Goal: Transaction & Acquisition: Obtain resource

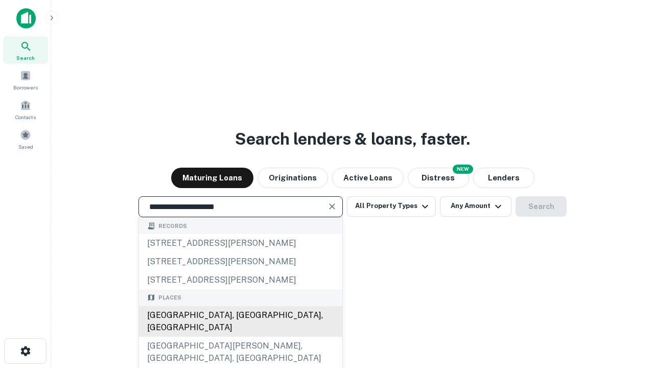
click at [240, 336] on div "[GEOGRAPHIC_DATA], [GEOGRAPHIC_DATA], [GEOGRAPHIC_DATA]" at bounding box center [240, 321] width 203 height 31
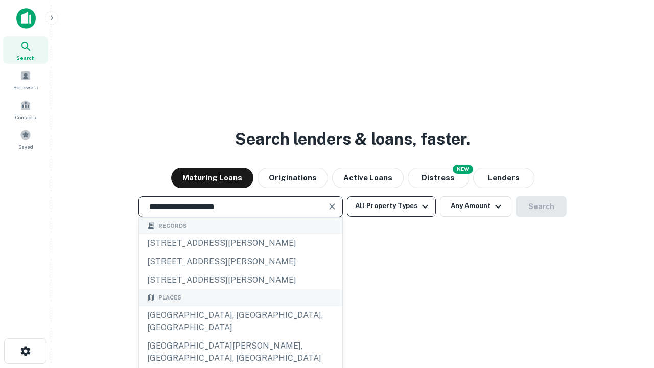
click at [391, 206] on button "All Property Types" at bounding box center [391, 206] width 89 height 20
type input "**********"
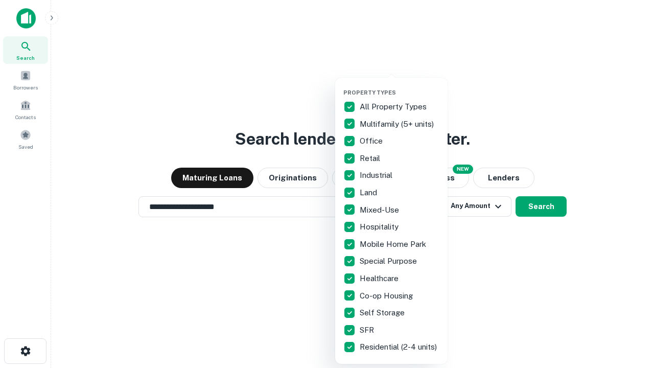
click at [399, 86] on button "button" at bounding box center [399, 86] width 112 height 1
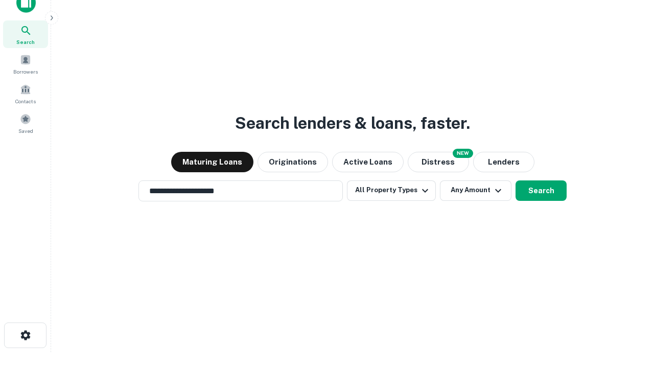
scroll to position [6, 123]
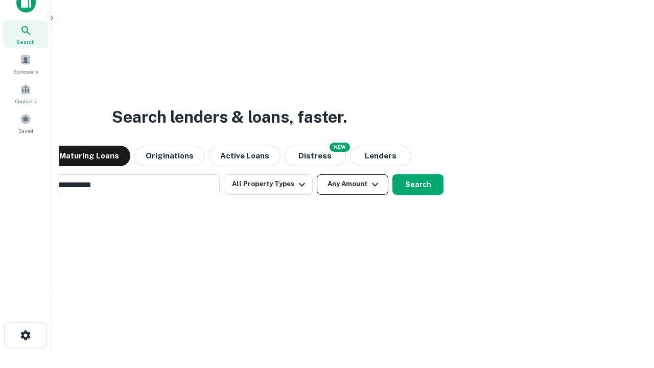
click at [317, 174] on button "Any Amount" at bounding box center [352, 184] width 71 height 20
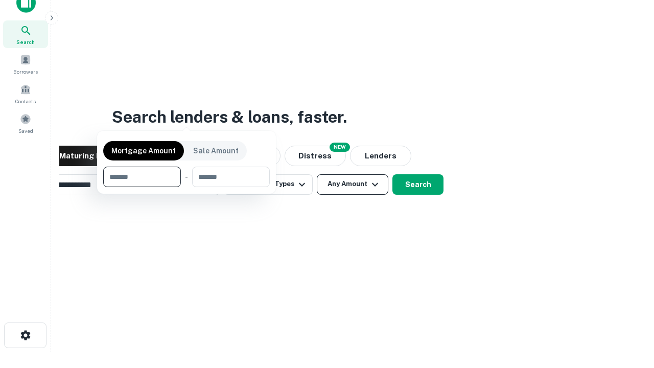
scroll to position [16, 0]
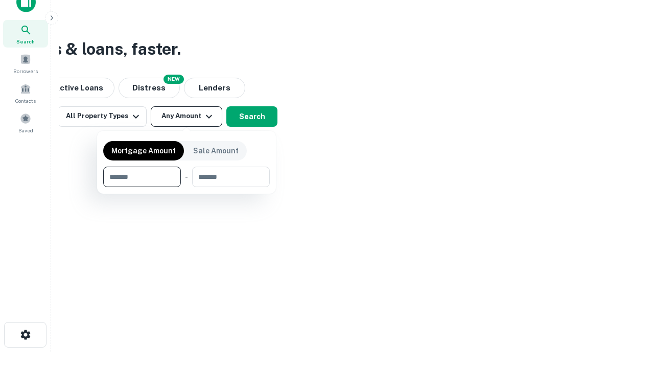
type input "*******"
click at [186, 187] on button "button" at bounding box center [186, 187] width 166 height 1
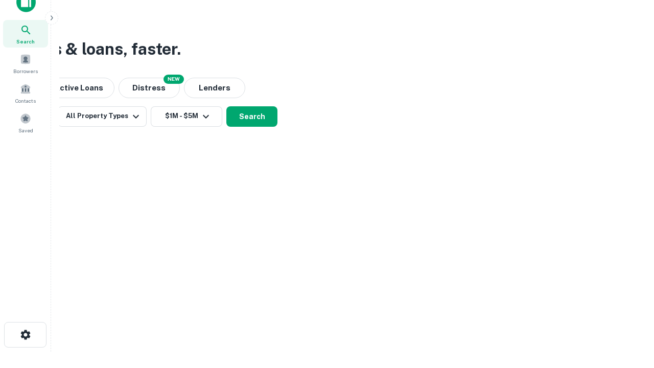
scroll to position [16, 0]
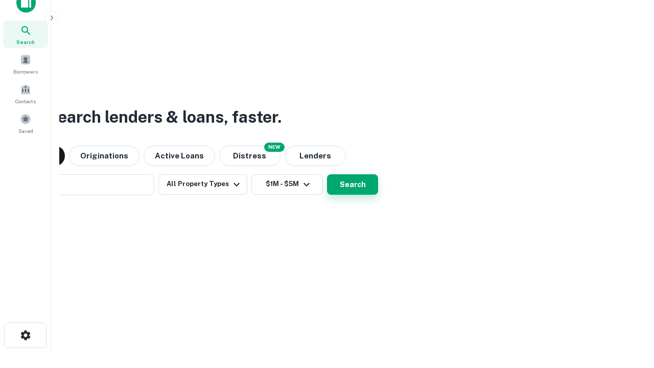
click at [327, 174] on button "Search" at bounding box center [352, 184] width 51 height 20
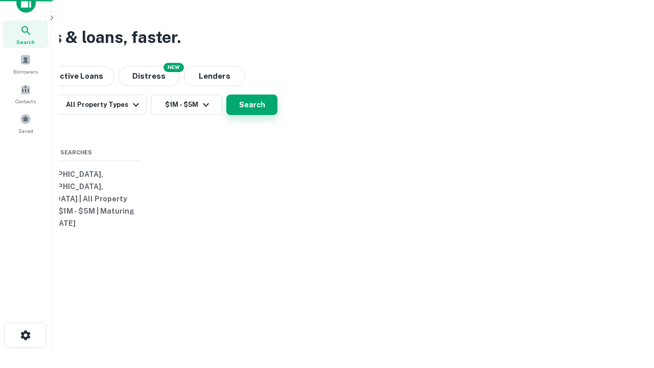
scroll to position [16, 0]
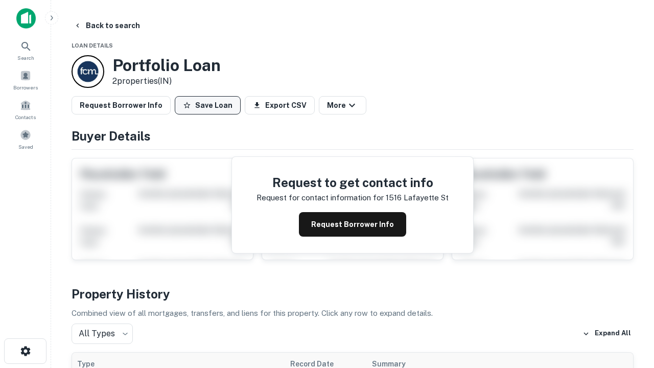
click at [207, 105] on button "Save Loan" at bounding box center [208, 105] width 66 height 18
click at [210, 105] on button "Loan Saved" at bounding box center [210, 105] width 70 height 18
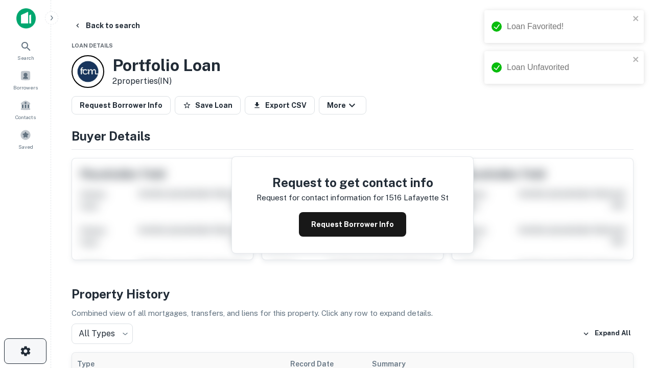
click at [25, 351] on icon "button" at bounding box center [25, 351] width 12 height 12
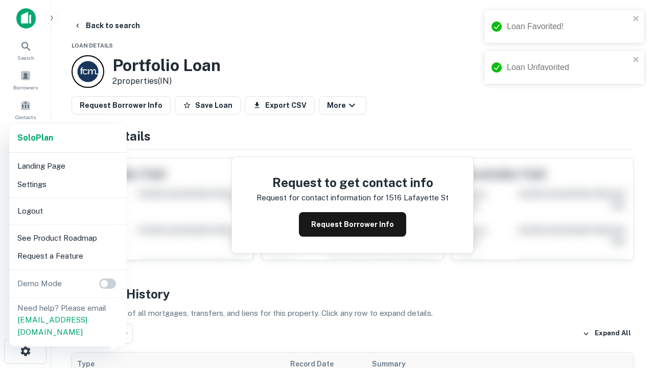
click at [67, 210] on li "Logout" at bounding box center [67, 211] width 109 height 18
